Goal: Task Accomplishment & Management: Complete application form

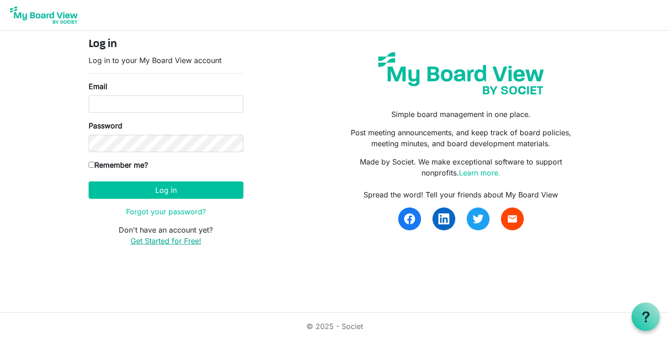
click at [148, 241] on link "Get Started for Free!" at bounding box center [166, 240] width 71 height 9
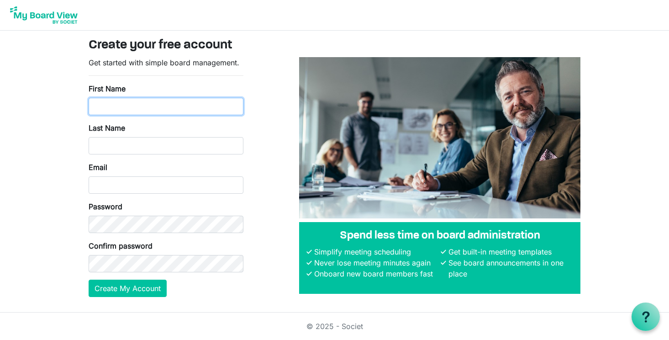
click at [100, 108] on input "First Name" at bounding box center [166, 106] width 155 height 17
type input "Emilie"
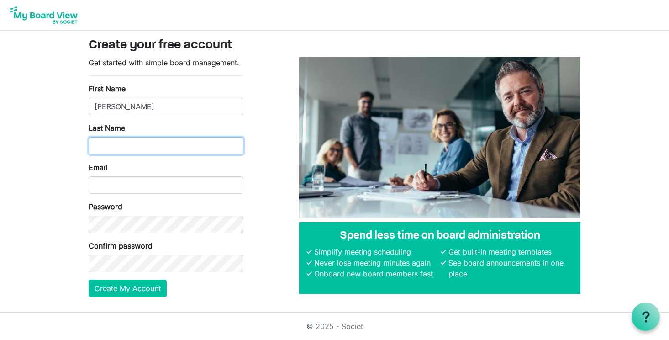
type input "LeBlanc"
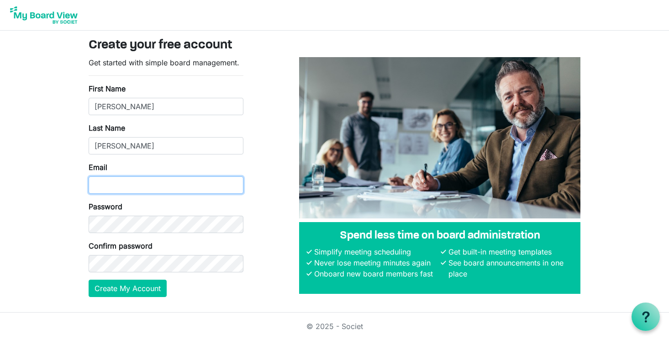
click at [94, 186] on input "Email" at bounding box center [166, 184] width 155 height 17
type input "mleblanc@berkeley87.org"
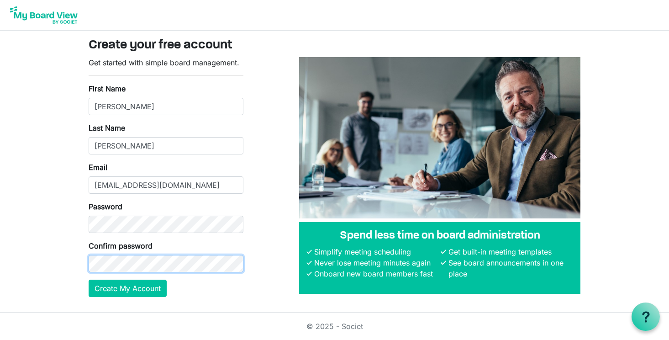
click at [89, 280] on button "Create My Account" at bounding box center [128, 288] width 78 height 17
